Goal: Task Accomplishment & Management: Use online tool/utility

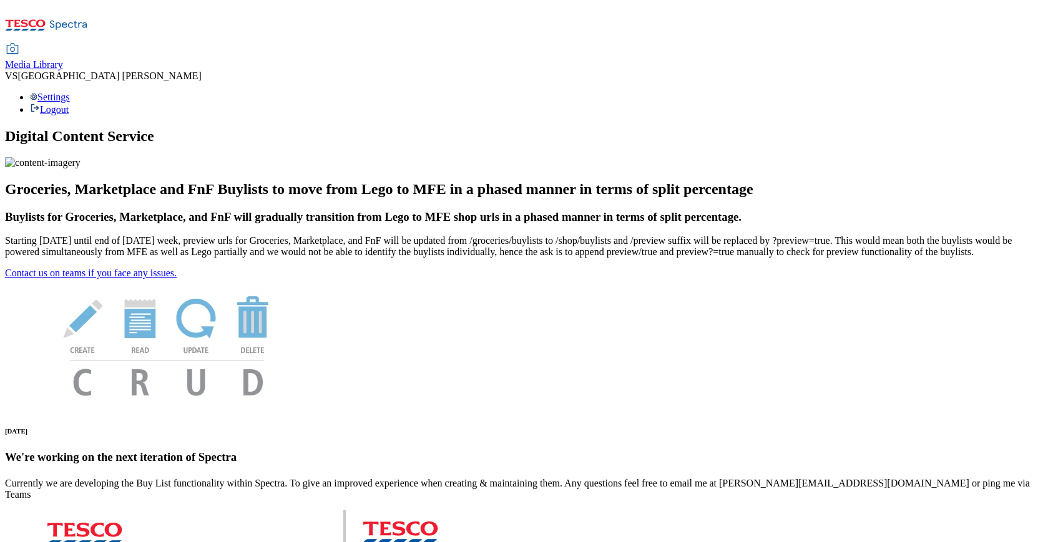
click at [63, 59] on span "Media Library" at bounding box center [34, 64] width 58 height 11
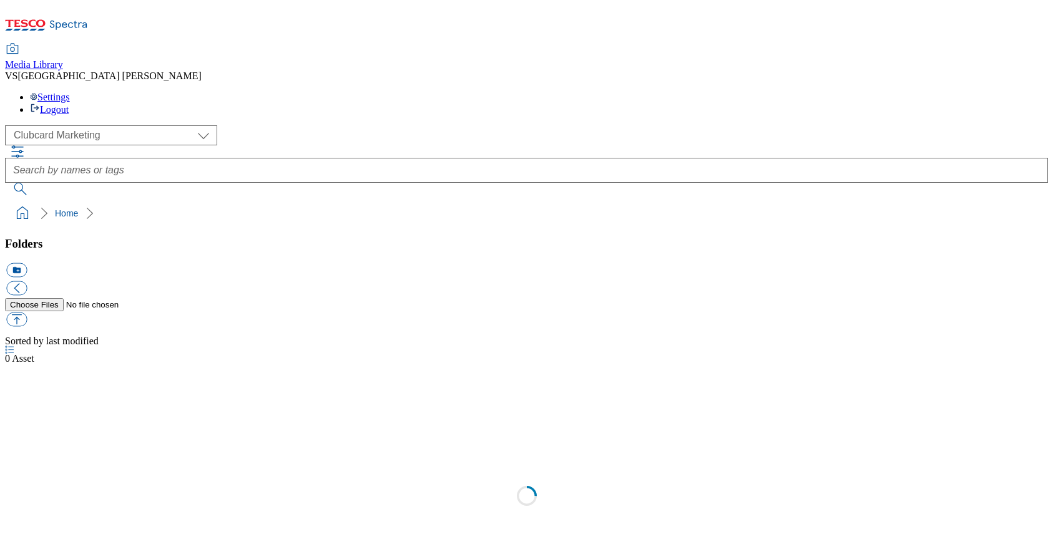
scroll to position [1, 0]
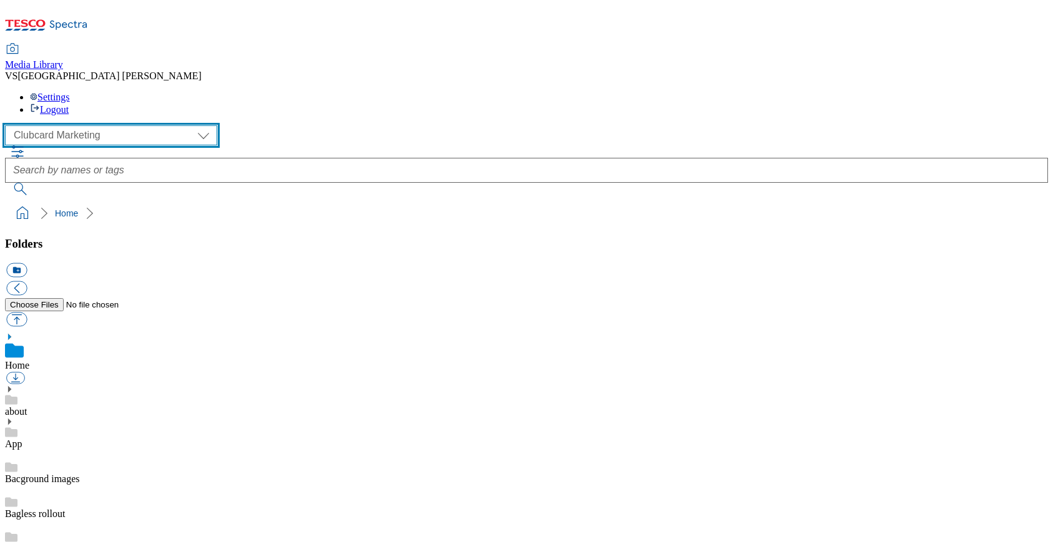
select select "flare-ghs-mktg"
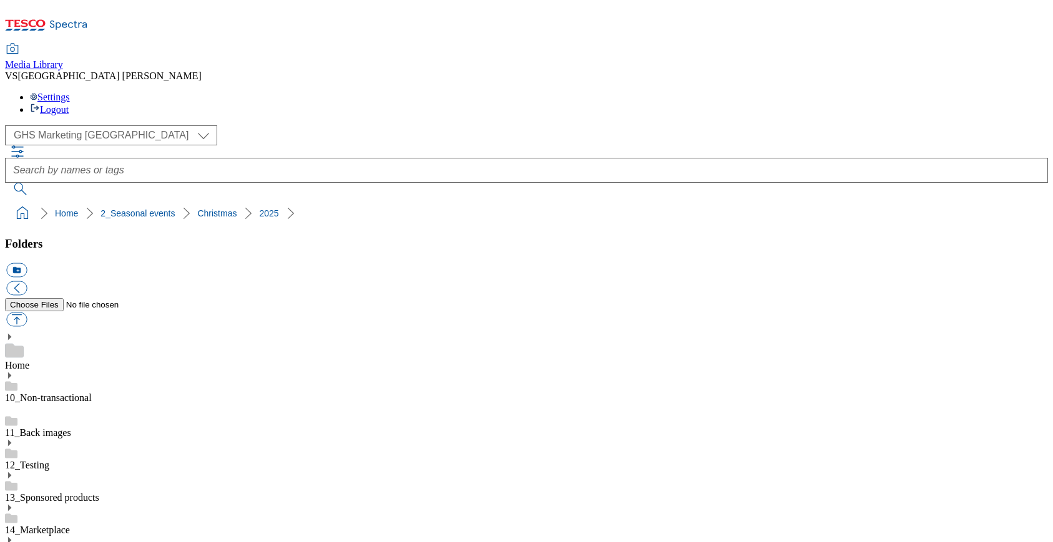
scroll to position [549, 0]
click at [27, 263] on button "icon_new_folder" at bounding box center [16, 270] width 21 height 14
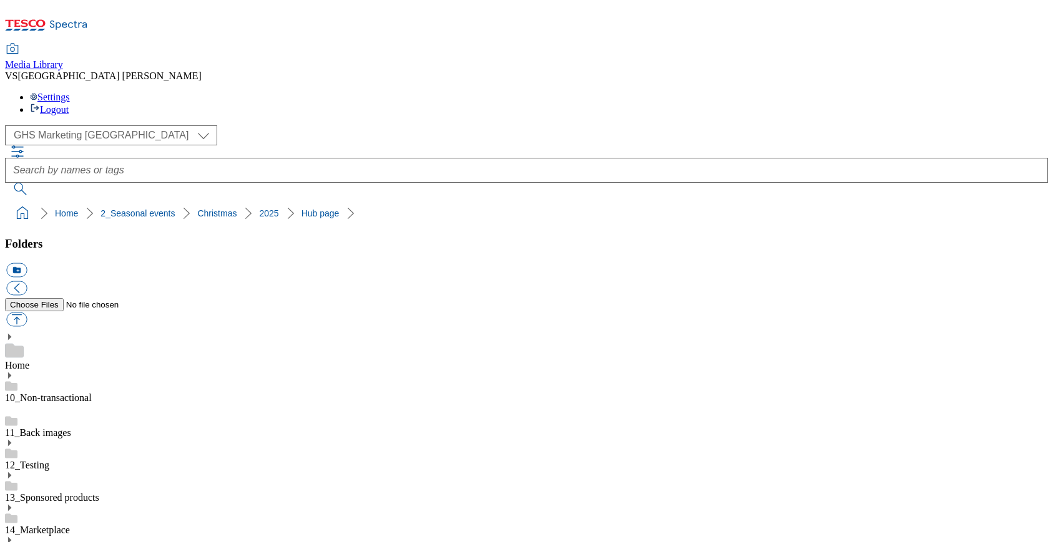
paste input "2531-WF-507200"
type input "2531-WF-507200"
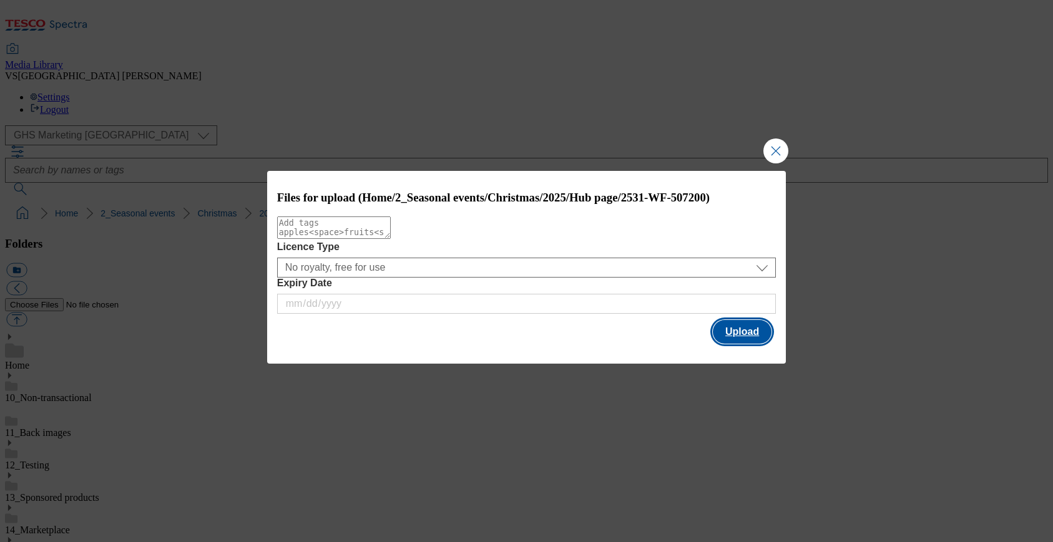
click at [738, 335] on button "Upload" at bounding box center [742, 332] width 59 height 24
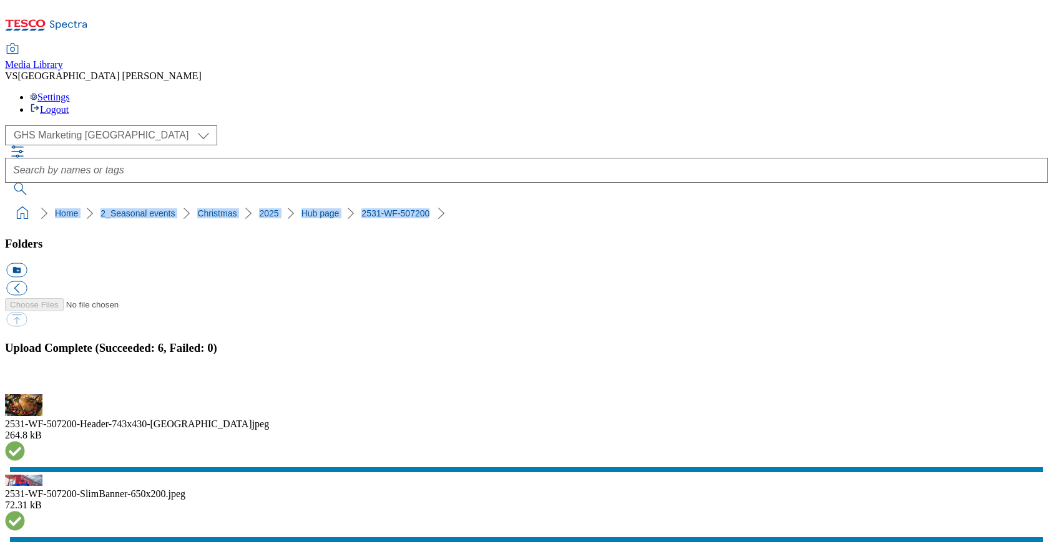
drag, startPoint x: 5, startPoint y: 115, endPoint x: 384, endPoint y: 112, distance: 379.5
click at [384, 202] on nav "Home 2_Seasonal events Christmas 2025 Hub page 2531-WF-507200" at bounding box center [526, 214] width 1043 height 24
copy ol "Home 2_Seasonal events Christmas 2025 Hub page 2531-WF-507200"
